Goal: Find specific page/section: Find specific page/section

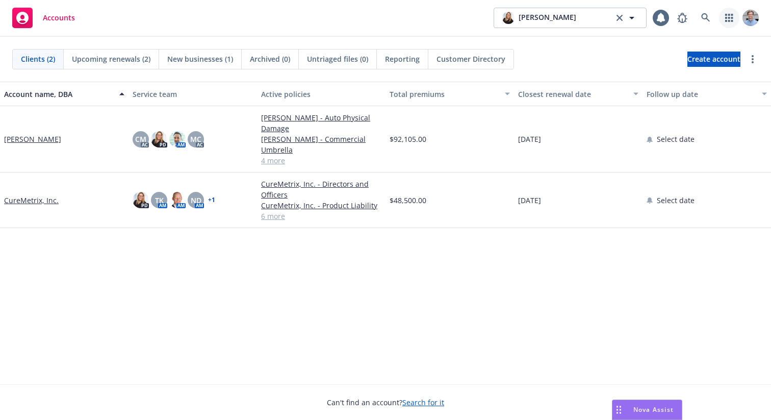
click at [723, 22] on link "button" at bounding box center [729, 18] width 20 height 20
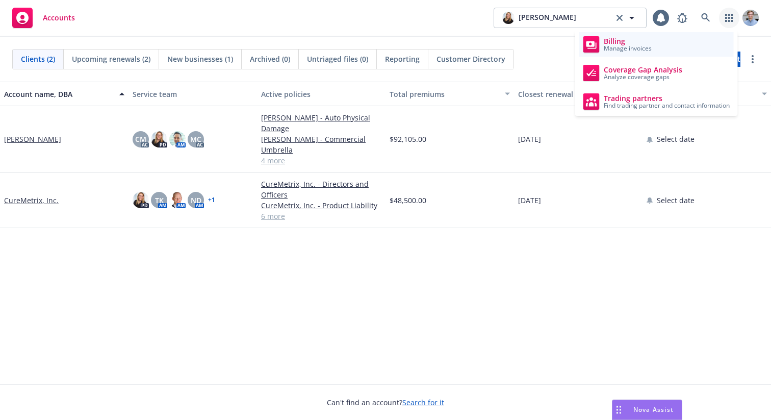
click at [659, 53] on link "Billing Manage invoices" at bounding box center [656, 44] width 154 height 24
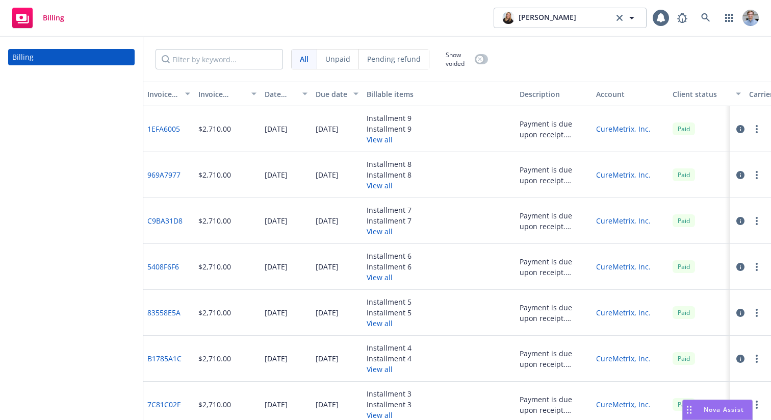
click at [576, 32] on div "Billing [PERSON_NAME] [PERSON_NAME] 1" at bounding box center [385, 18] width 771 height 37
click at [591, 16] on button "[PERSON_NAME]" at bounding box center [570, 18] width 153 height 20
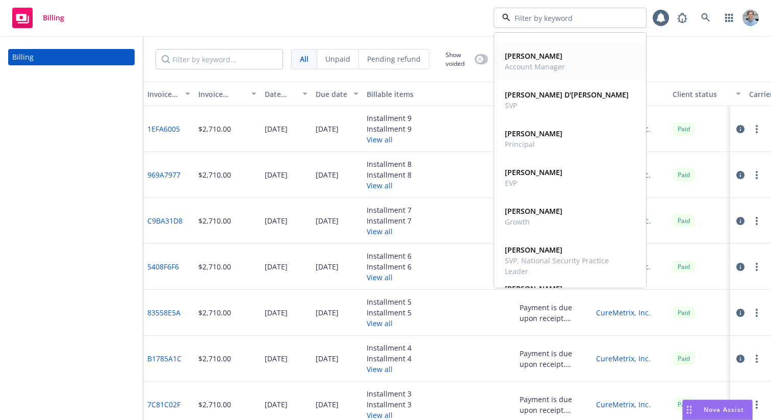
scroll to position [373, 0]
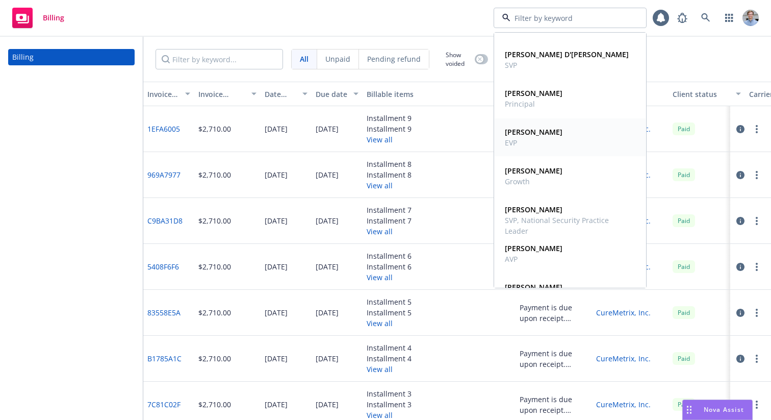
click at [547, 140] on span "EVP" at bounding box center [534, 142] width 58 height 11
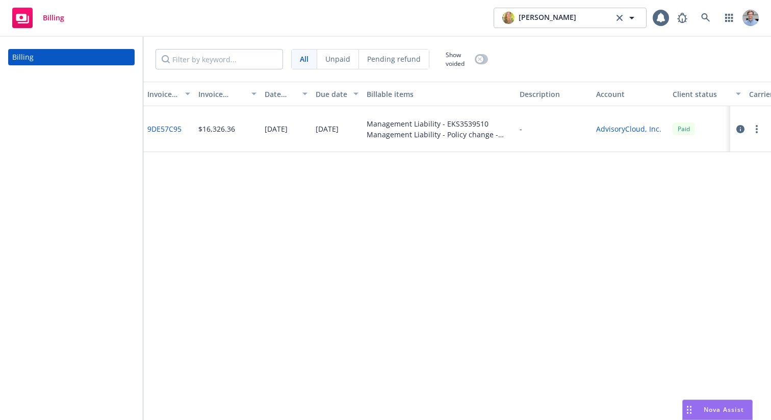
click at [603, 131] on link "AdvisoryCloud, Inc." at bounding box center [628, 128] width 65 height 11
